Goal: Task Accomplishment & Management: Complete application form

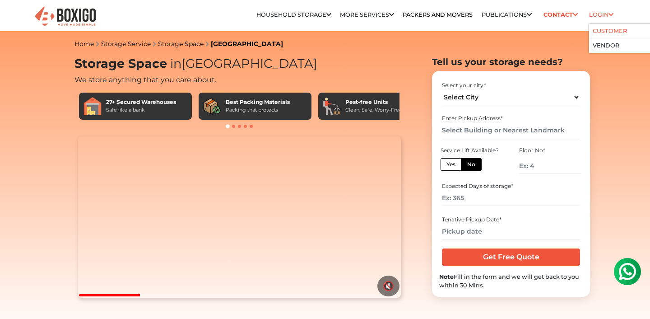
click at [598, 29] on link "Customer" at bounding box center [610, 31] width 34 height 7
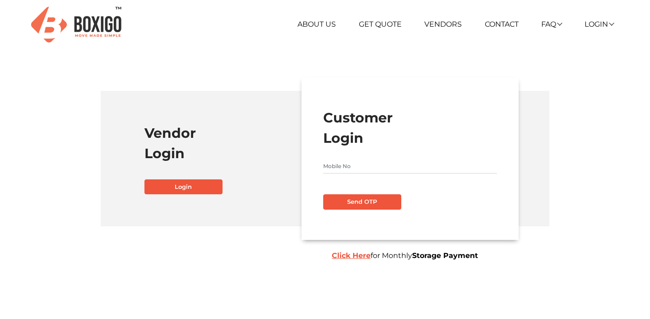
click at [336, 164] on input "text" at bounding box center [410, 166] width 174 height 14
type input "8389804445"
click at [364, 204] on button "Send OTP" at bounding box center [362, 201] width 78 height 15
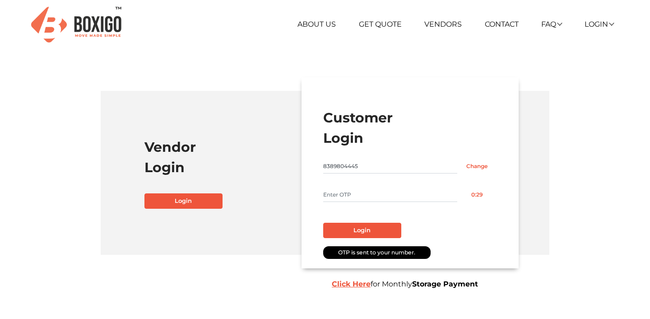
click at [359, 193] on input "text" at bounding box center [390, 194] width 134 height 14
type input "2255"
click at [371, 226] on button "Login" at bounding box center [362, 230] width 78 height 15
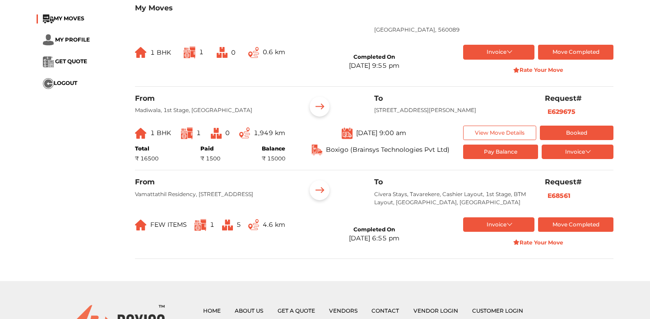
scroll to position [106, 0]
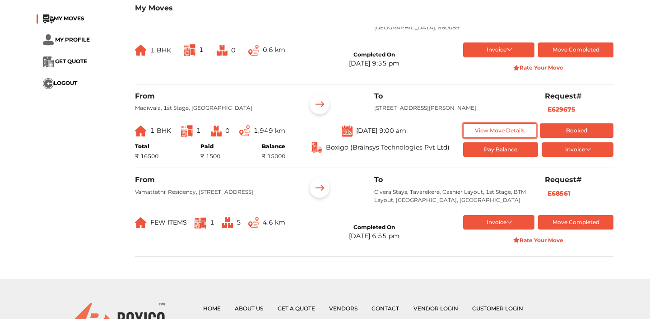
click at [493, 135] on button "View Move Details" at bounding box center [500, 130] width 74 height 15
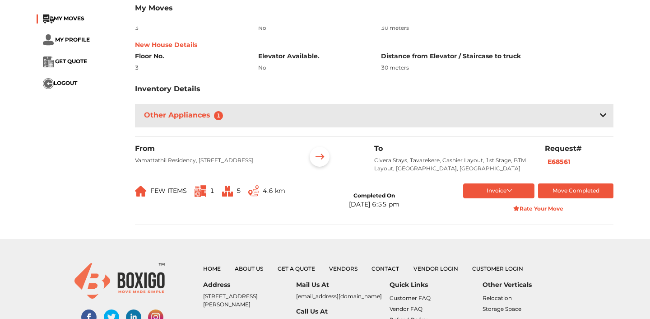
scroll to position [334, 0]
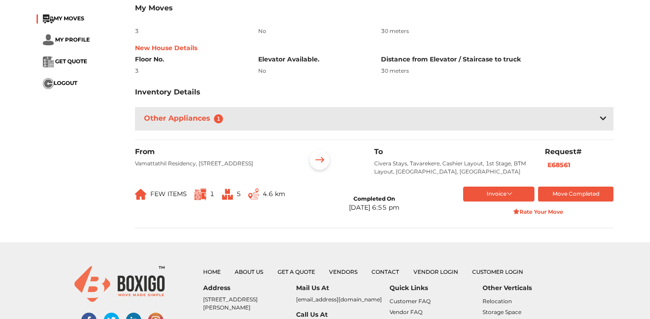
click at [306, 130] on div "Other Appliances 1" at bounding box center [374, 118] width 478 height 23
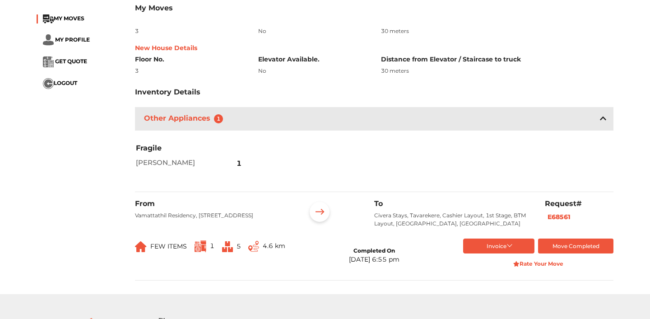
click at [255, 126] on div "Other Appliances 1" at bounding box center [374, 118] width 478 height 23
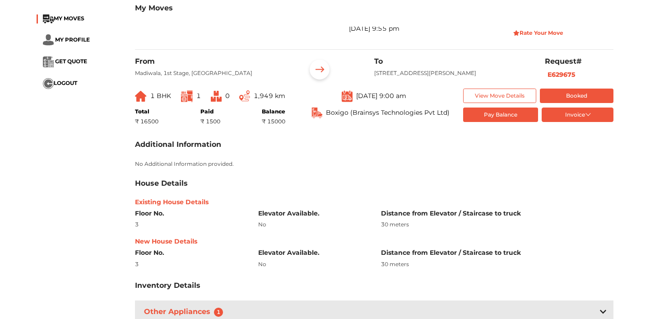
scroll to position [135, 0]
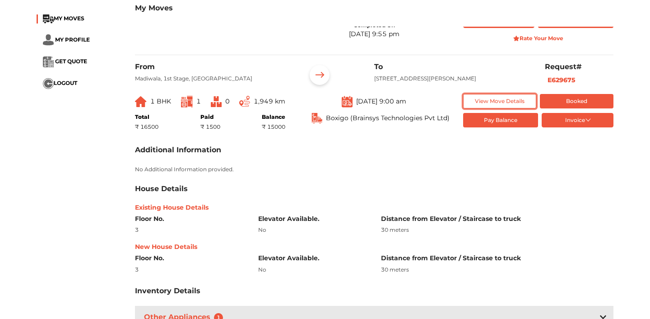
click at [518, 108] on button "View Move Details" at bounding box center [500, 101] width 74 height 15
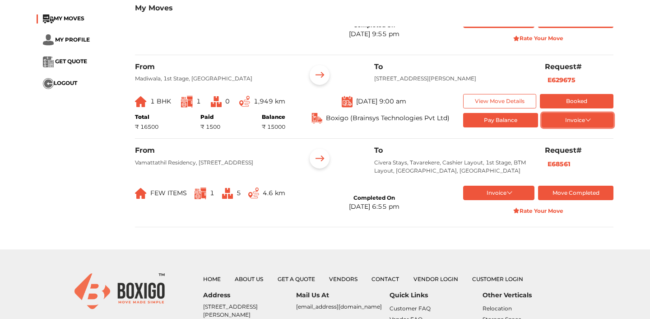
click at [585, 128] on button "Invoice" at bounding box center [578, 120] width 72 height 15
click at [558, 154] on button "List of Goods" at bounding box center [578, 149] width 72 height 14
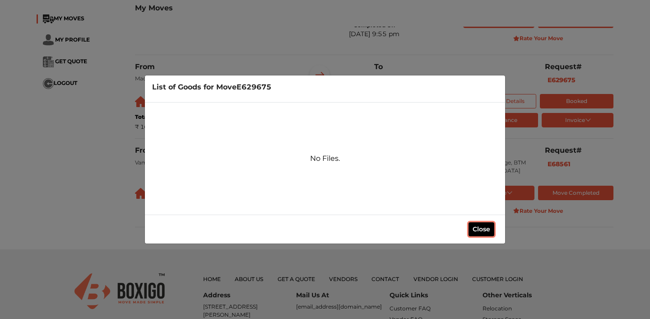
click at [476, 228] on button "Close" at bounding box center [481, 229] width 26 height 14
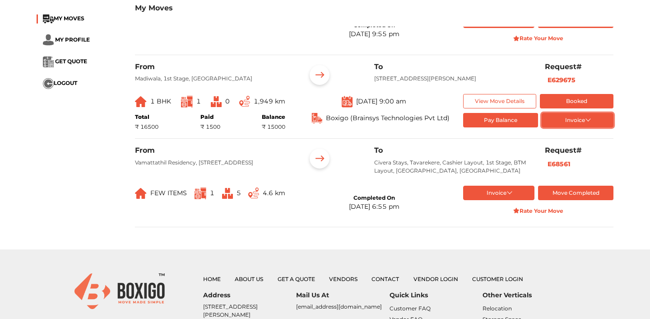
click at [557, 128] on button "Invoice" at bounding box center [578, 120] width 72 height 15
click at [561, 142] on button "token Order summary" at bounding box center [578, 136] width 72 height 14
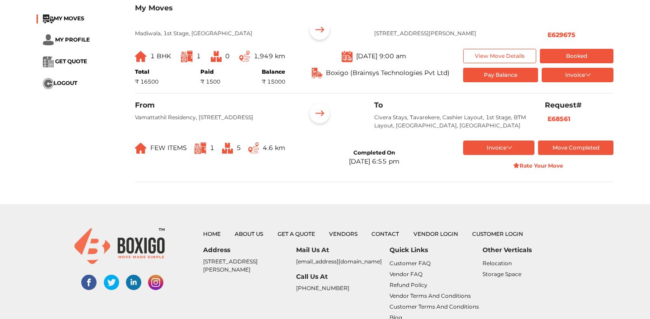
scroll to position [181, 0]
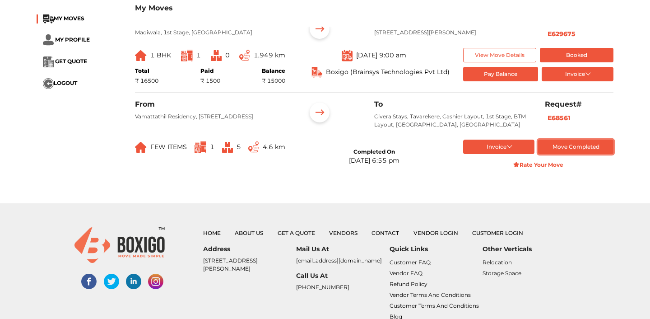
click at [580, 153] on button "Move Completed" at bounding box center [575, 146] width 75 height 15
click at [509, 151] on button "Invoice" at bounding box center [499, 146] width 72 height 15
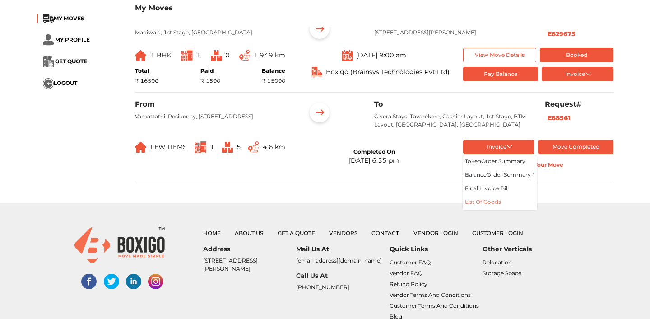
click at [481, 209] on button "List of Goods" at bounding box center [500, 203] width 74 height 14
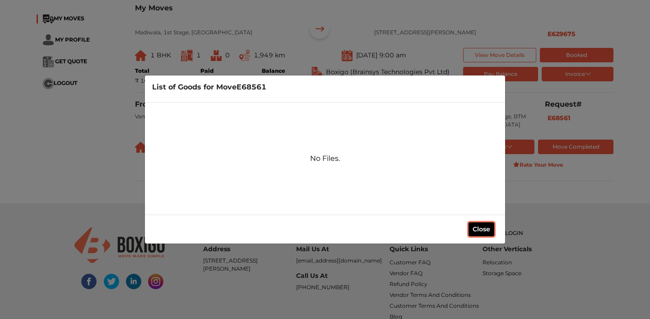
click at [481, 233] on button "Close" at bounding box center [481, 229] width 26 height 14
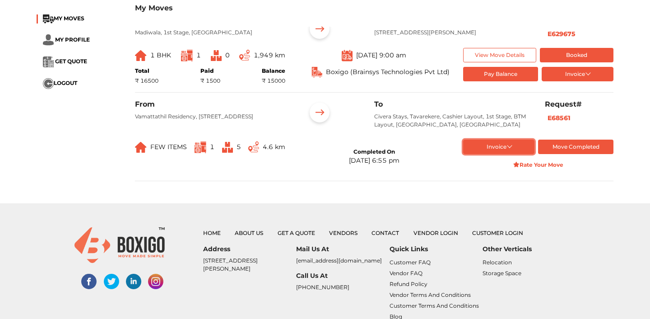
click at [502, 154] on button "Invoice" at bounding box center [499, 146] width 72 height 15
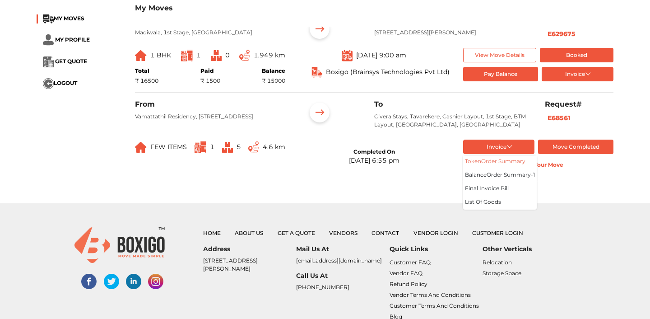
click at [489, 167] on button "token Order summary" at bounding box center [500, 162] width 74 height 14
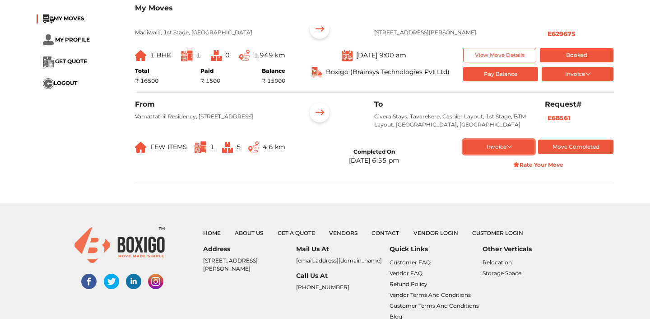
click at [507, 148] on button "Invoice" at bounding box center [499, 146] width 72 height 15
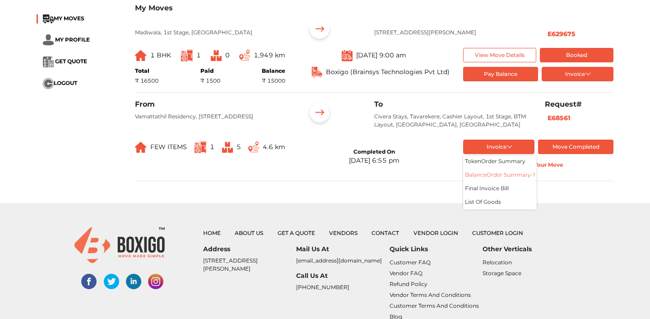
click at [489, 181] on button "balance Order summary- 1" at bounding box center [500, 176] width 74 height 14
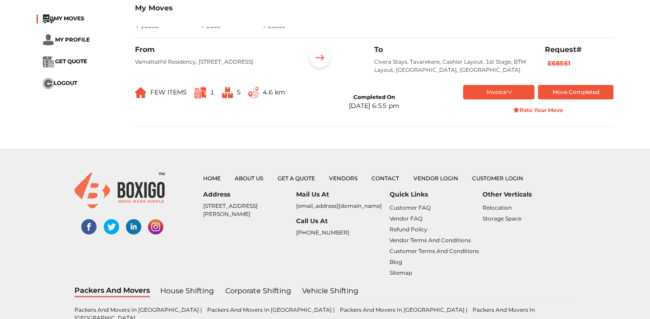
scroll to position [274, 0]
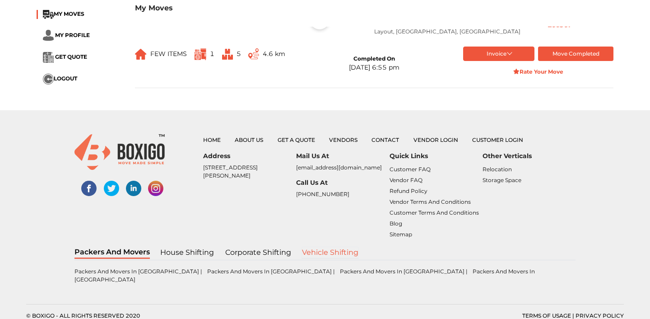
click at [325, 254] on link "Vehicle Shifting" at bounding box center [329, 252] width 57 height 12
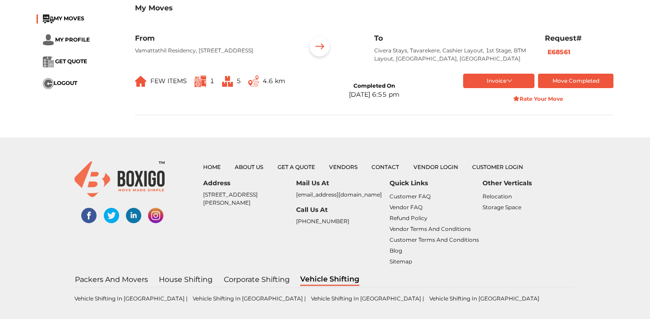
scroll to position [248, 0]
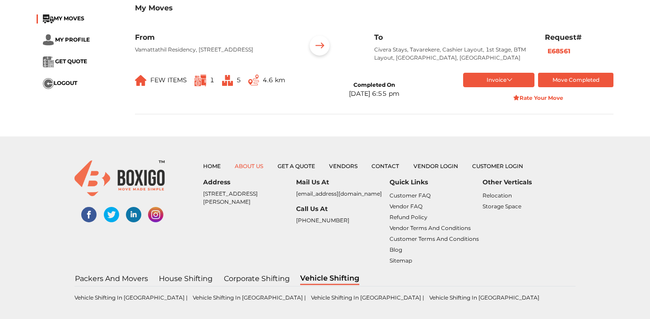
click at [247, 166] on link "About Us" at bounding box center [249, 165] width 28 height 7
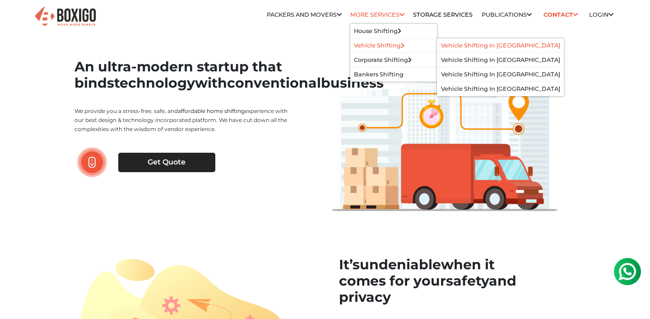
click at [467, 46] on link "Vehicle Shifting in bangalore" at bounding box center [500, 45] width 119 height 7
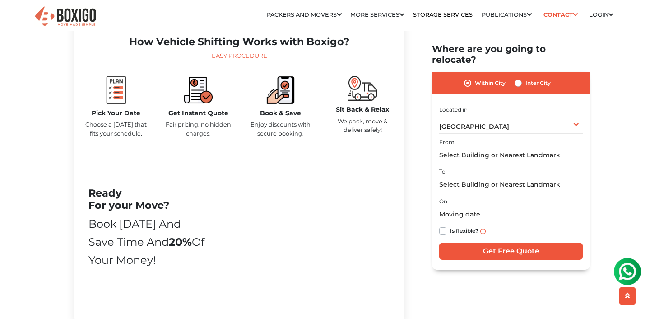
scroll to position [431, 0]
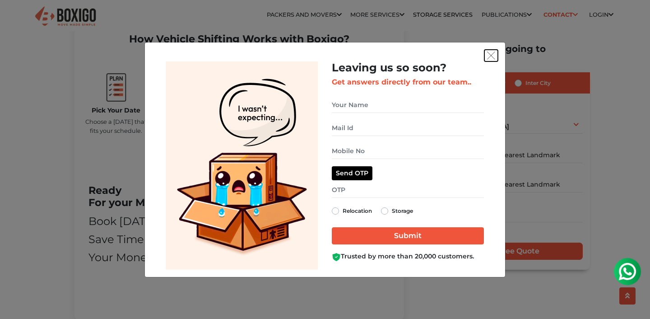
click at [493, 53] on img "get free quote dialog" at bounding box center [491, 55] width 8 height 8
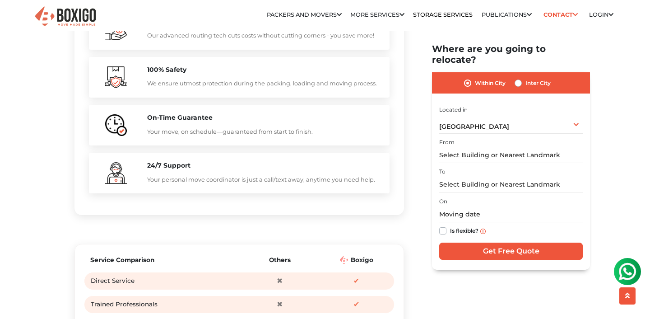
scroll to position [912, 0]
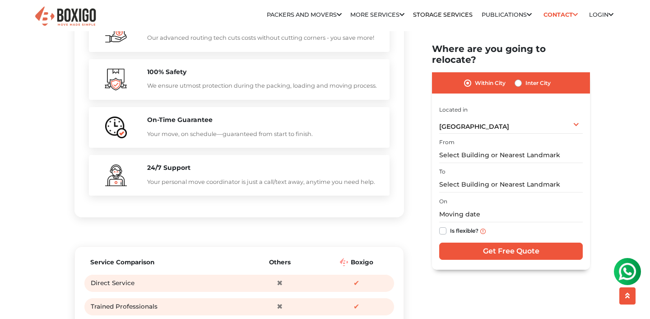
click at [525, 78] on label "Inter City" at bounding box center [537, 83] width 25 height 11
click at [520, 78] on input "Inter City" at bounding box center [518, 82] width 7 height 9
radio input "true"
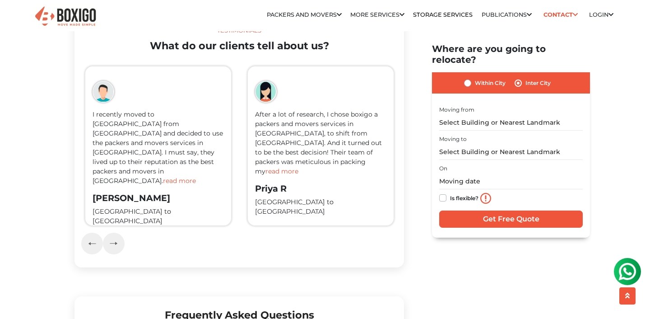
scroll to position [1445, 0]
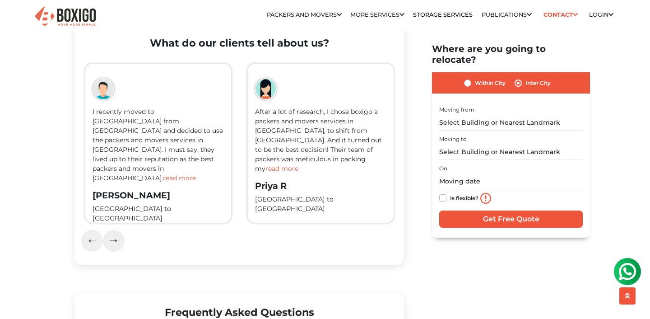
click at [179, 179] on span "read more" at bounding box center [179, 178] width 33 height 8
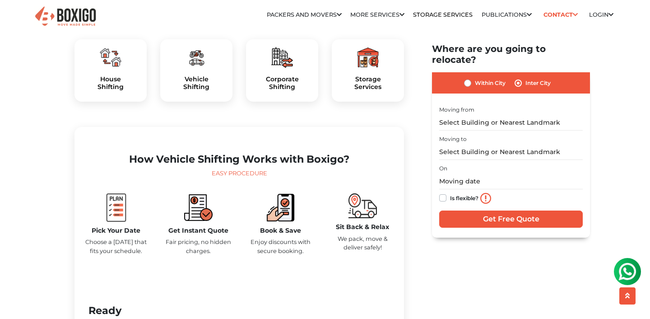
scroll to position [0, 0]
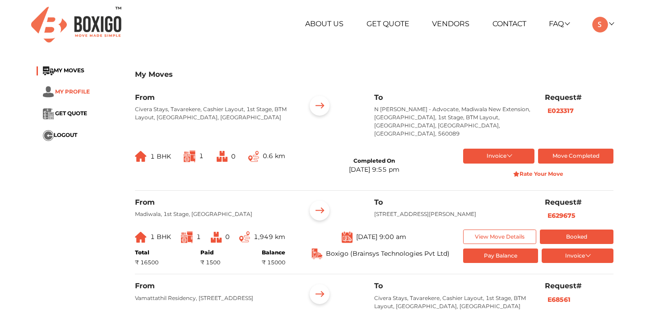
click at [55, 90] on span "MY PROFILE" at bounding box center [72, 91] width 35 height 7
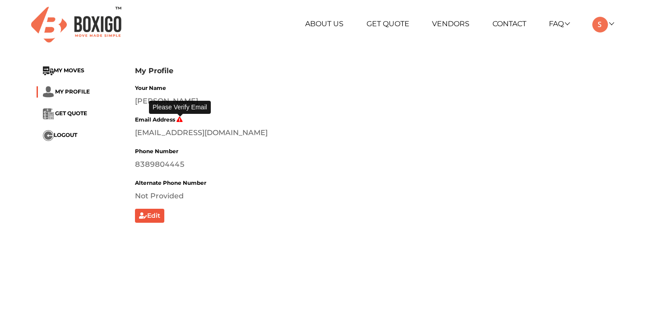
click at [179, 120] on icon at bounding box center [179, 118] width 6 height 5
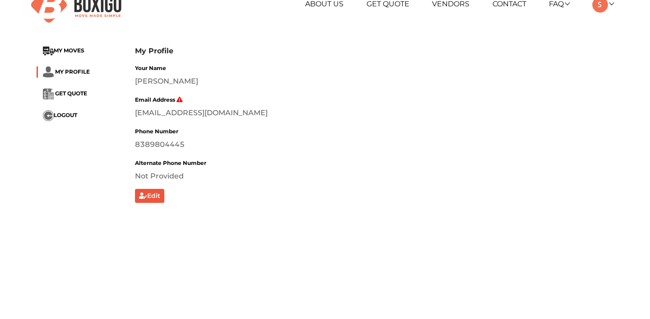
scroll to position [22, 0]
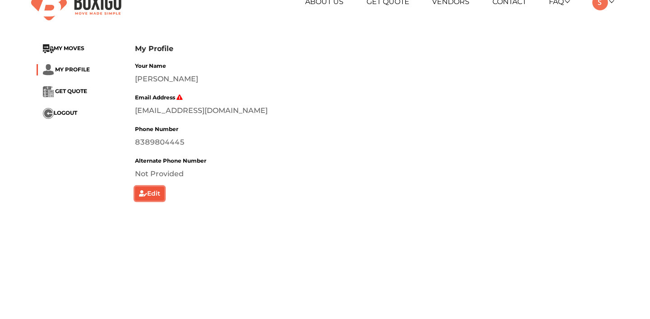
click at [153, 195] on button "Edit" at bounding box center [149, 193] width 29 height 14
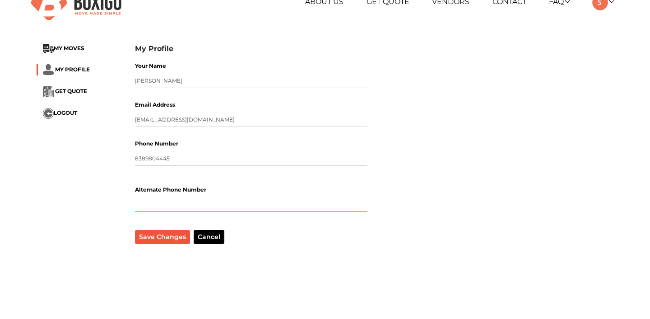
click at [160, 205] on input "text" at bounding box center [251, 204] width 232 height 14
type input "6295906525"
click at [142, 237] on button "Save Changes" at bounding box center [162, 237] width 55 height 14
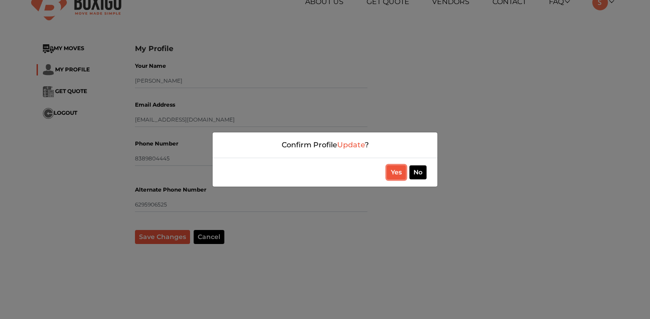
click at [389, 173] on button "Yes" at bounding box center [396, 172] width 19 height 14
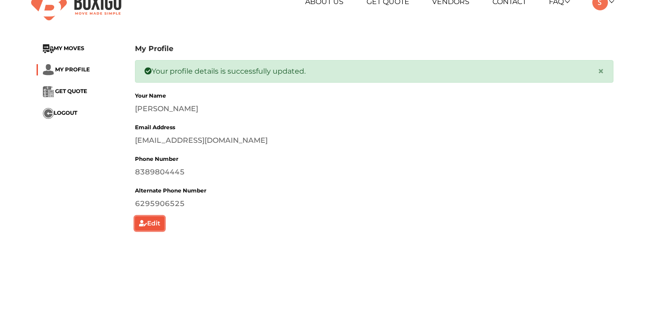
click at [157, 223] on button "Edit" at bounding box center [149, 223] width 29 height 14
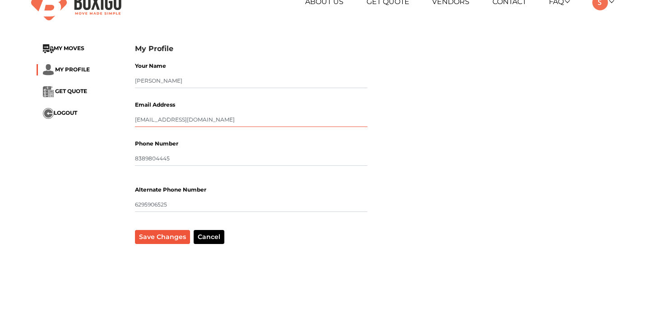
click at [209, 121] on input "iamsoureen34@gmail.com" at bounding box center [251, 119] width 232 height 14
click at [146, 243] on button "Save Changes" at bounding box center [162, 237] width 55 height 14
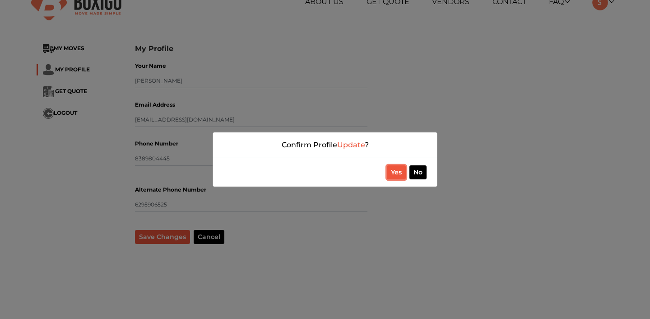
click at [397, 173] on button "Yes" at bounding box center [396, 172] width 19 height 14
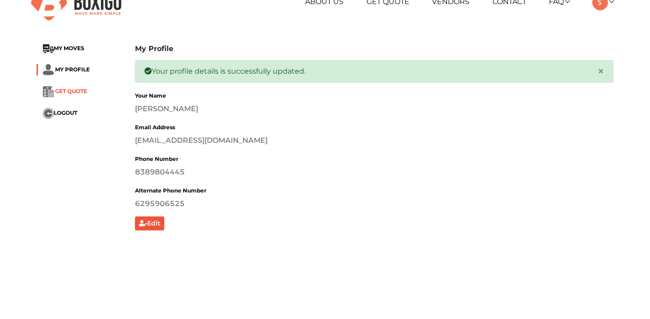
click at [78, 93] on span "GET QUOTE" at bounding box center [71, 91] width 32 height 7
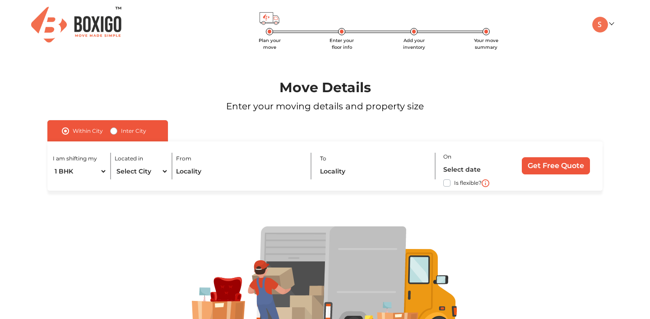
click at [121, 130] on label "Inter City" at bounding box center [133, 130] width 25 height 11
click at [115, 130] on input "Inter City" at bounding box center [113, 129] width 7 height 9
radio input "true"
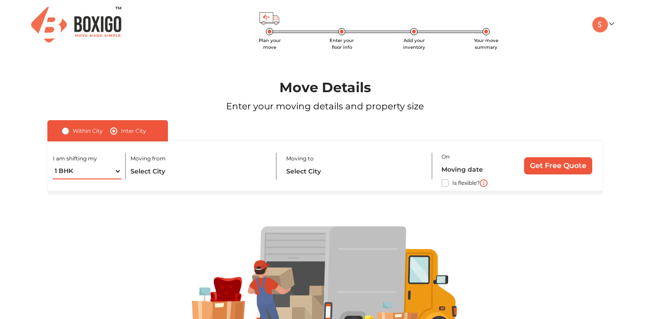
click at [91, 173] on select "1 BHK 2 BHK 3 BHK 3 + BHK FEW ITEMS" at bounding box center [87, 171] width 68 height 16
select select "FEW ITEMS"
click at [107, 172] on select "1 BHK 2 BHK 3 BHK 3 + BHK FEW ITEMS" at bounding box center [87, 171] width 68 height 16
click at [153, 176] on input "text" at bounding box center [199, 171] width 138 height 16
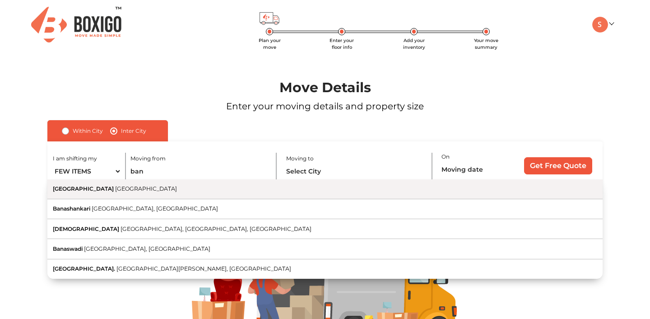
click at [115, 188] on span "Karnataka" at bounding box center [146, 188] width 62 height 7
type input "Bangalore, Karnataka"
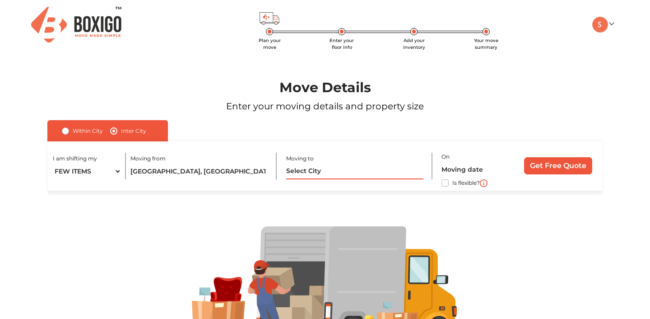
click at [326, 174] on input "text" at bounding box center [355, 171] width 138 height 16
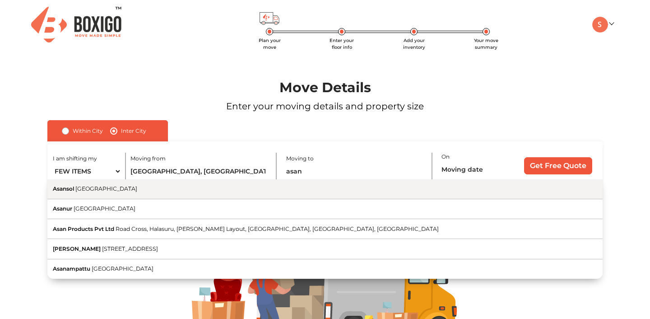
click at [90, 188] on span "West Bengal" at bounding box center [106, 188] width 62 height 7
type input "Asansol, West Bengal"
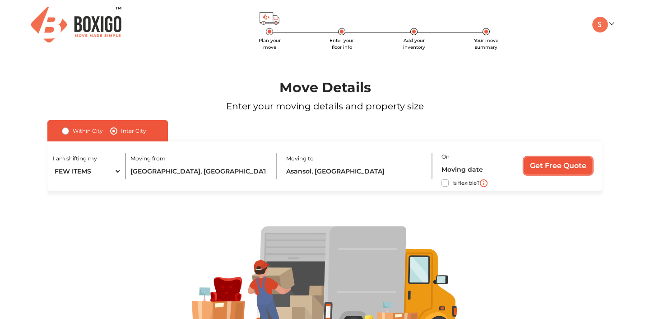
click at [561, 166] on input "Get Free Quote" at bounding box center [558, 165] width 68 height 17
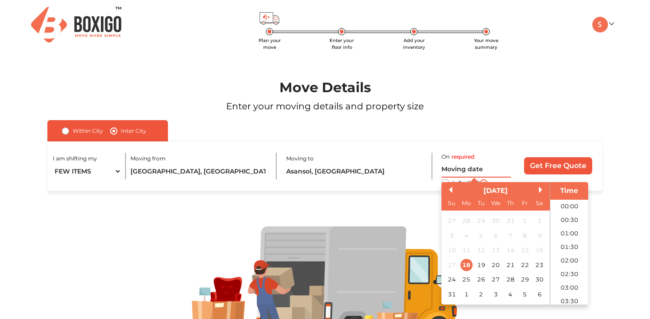
click at [467, 172] on input "text" at bounding box center [475, 170] width 69 height 16
click at [480, 295] on div "2" at bounding box center [481, 294] width 12 height 12
type input "02/09/2025 12:00 AM"
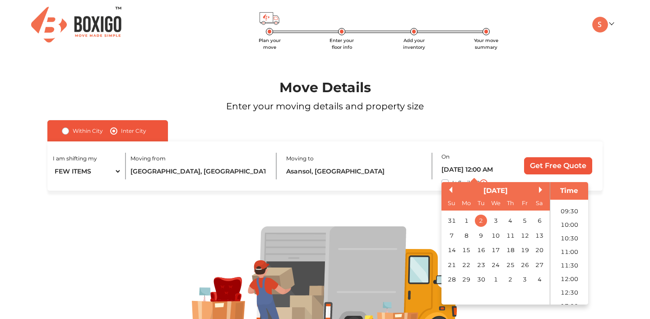
click at [403, 209] on div at bounding box center [325, 287] width 612 height 194
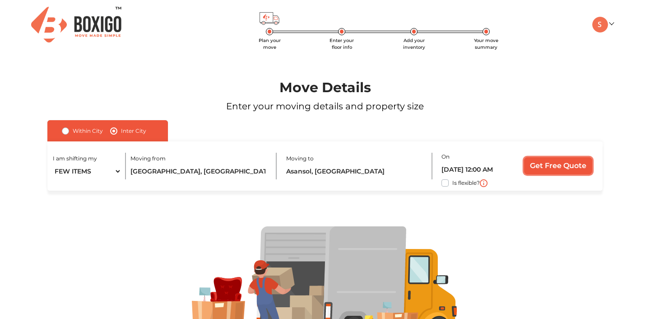
click at [553, 165] on input "Get Free Quote" at bounding box center [558, 165] width 68 height 17
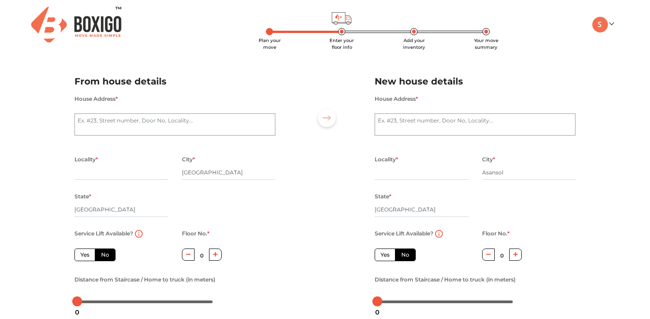
scroll to position [110, 0]
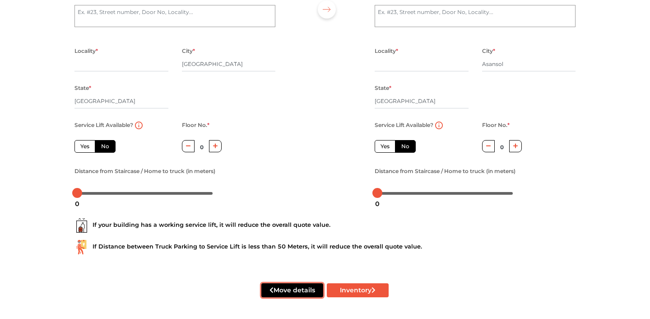
click at [288, 291] on button "Move details" at bounding box center [292, 290] width 62 height 14
radio input "true"
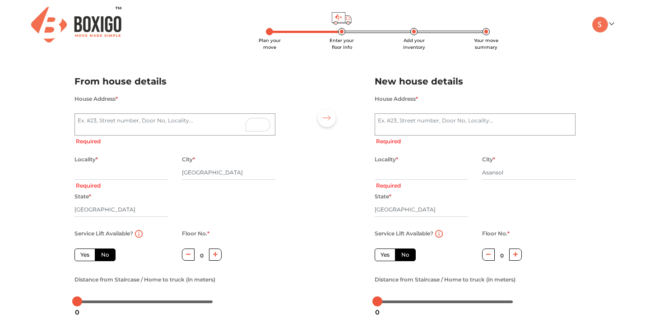
click at [97, 32] on img at bounding box center [76, 25] width 90 height 36
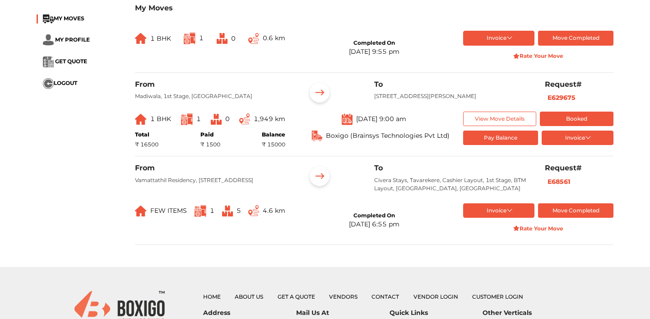
scroll to position [126, 0]
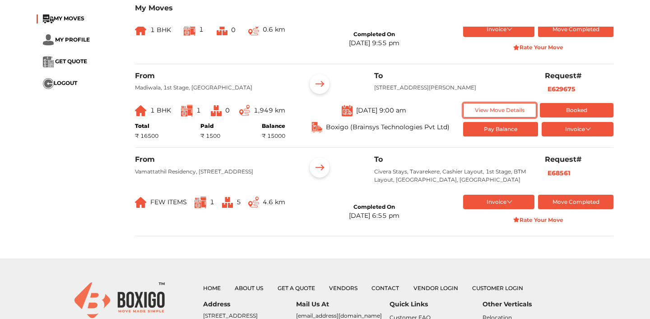
click at [495, 116] on button "View Move Details" at bounding box center [500, 110] width 74 height 15
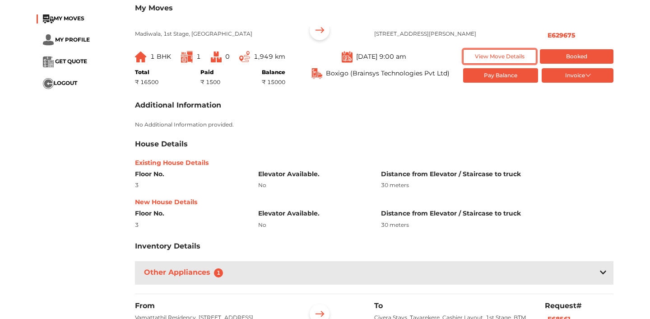
scroll to position [192, 0]
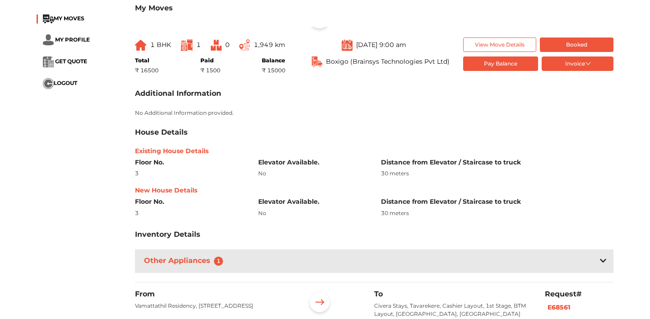
click at [247, 269] on div "Other Appliances 1" at bounding box center [374, 260] width 478 height 23
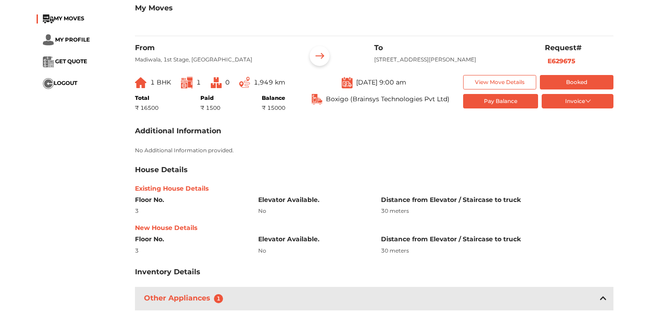
scroll to position [157, 0]
